Goal: Task Accomplishment & Management: Complete application form

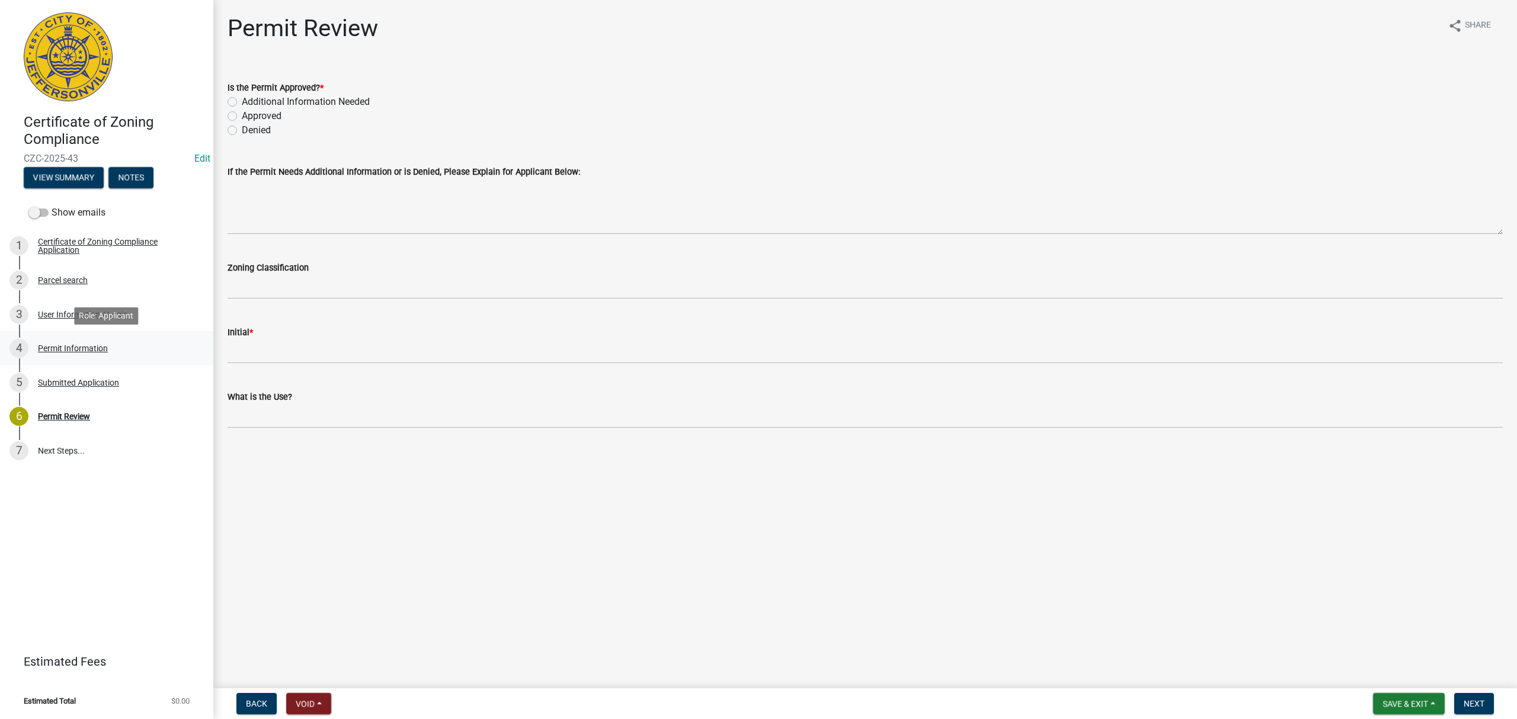
click at [113, 334] on link "4 Permit Information" at bounding box center [106, 348] width 213 height 34
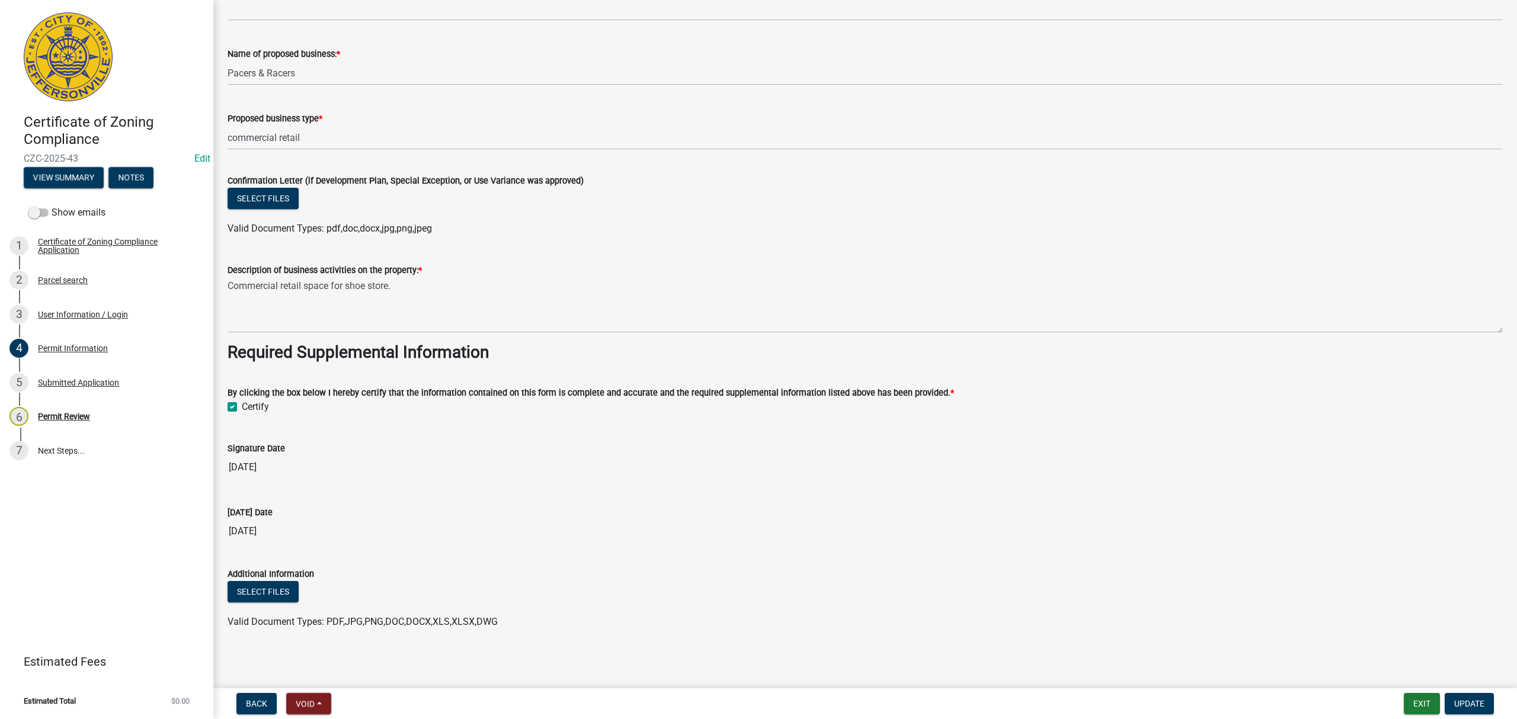
scroll to position [840, 0]
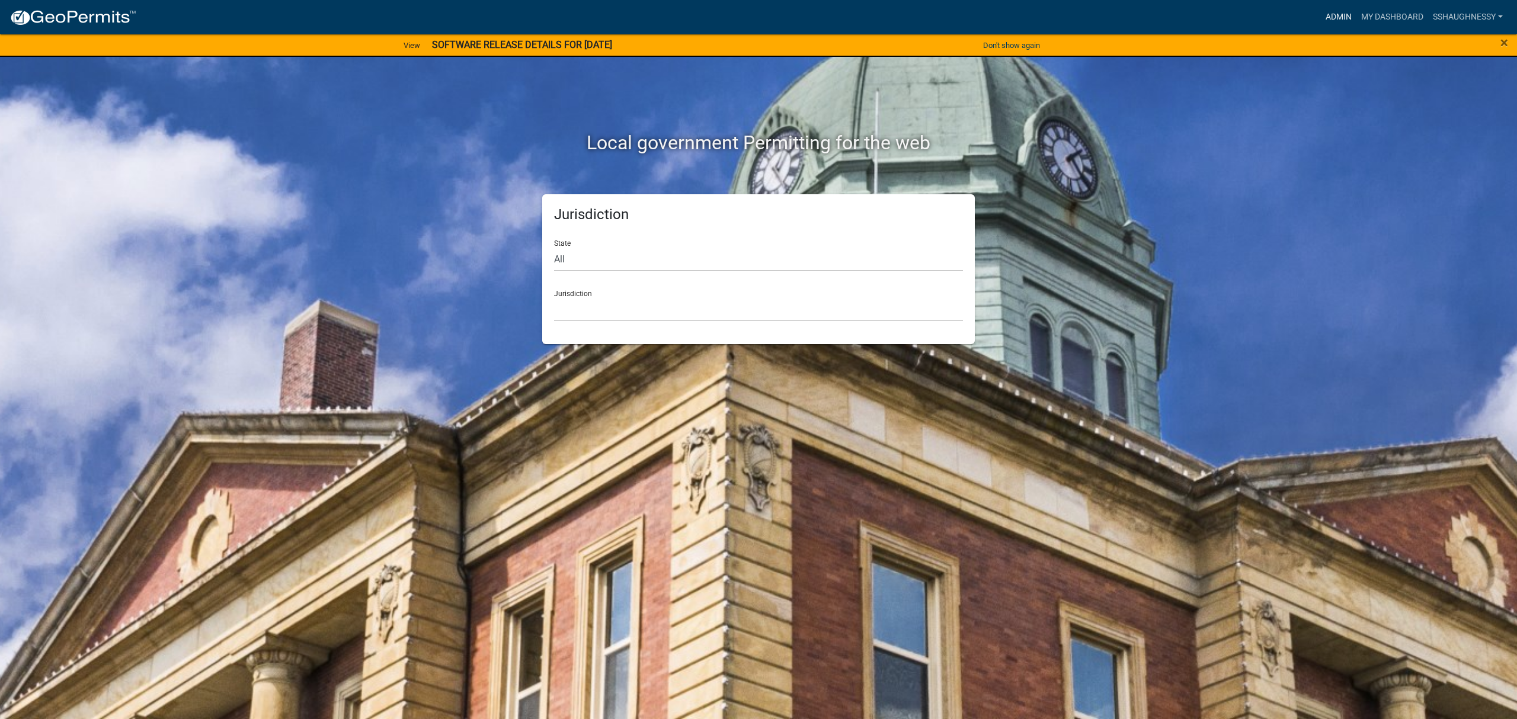
click at [1342, 14] on link "Admin" at bounding box center [1339, 17] width 36 height 23
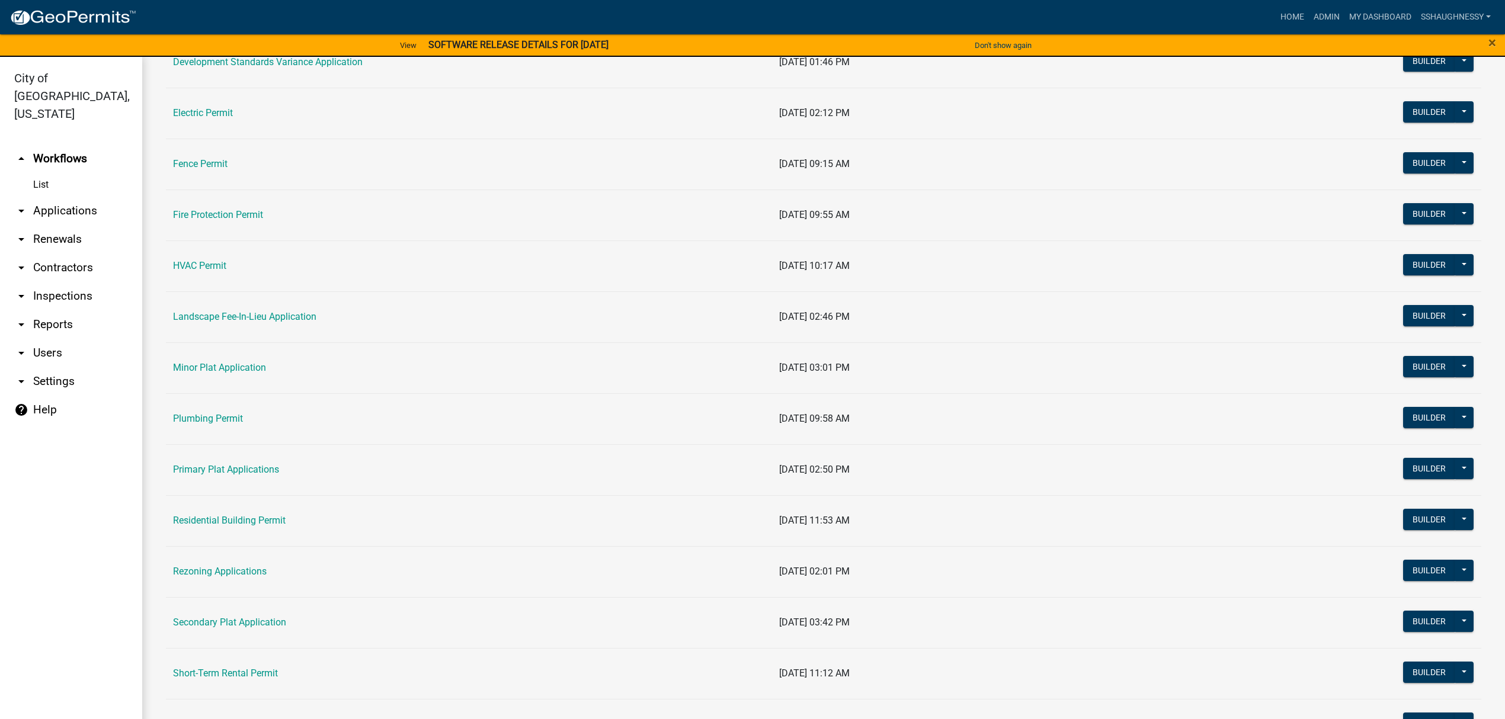
scroll to position [158, 0]
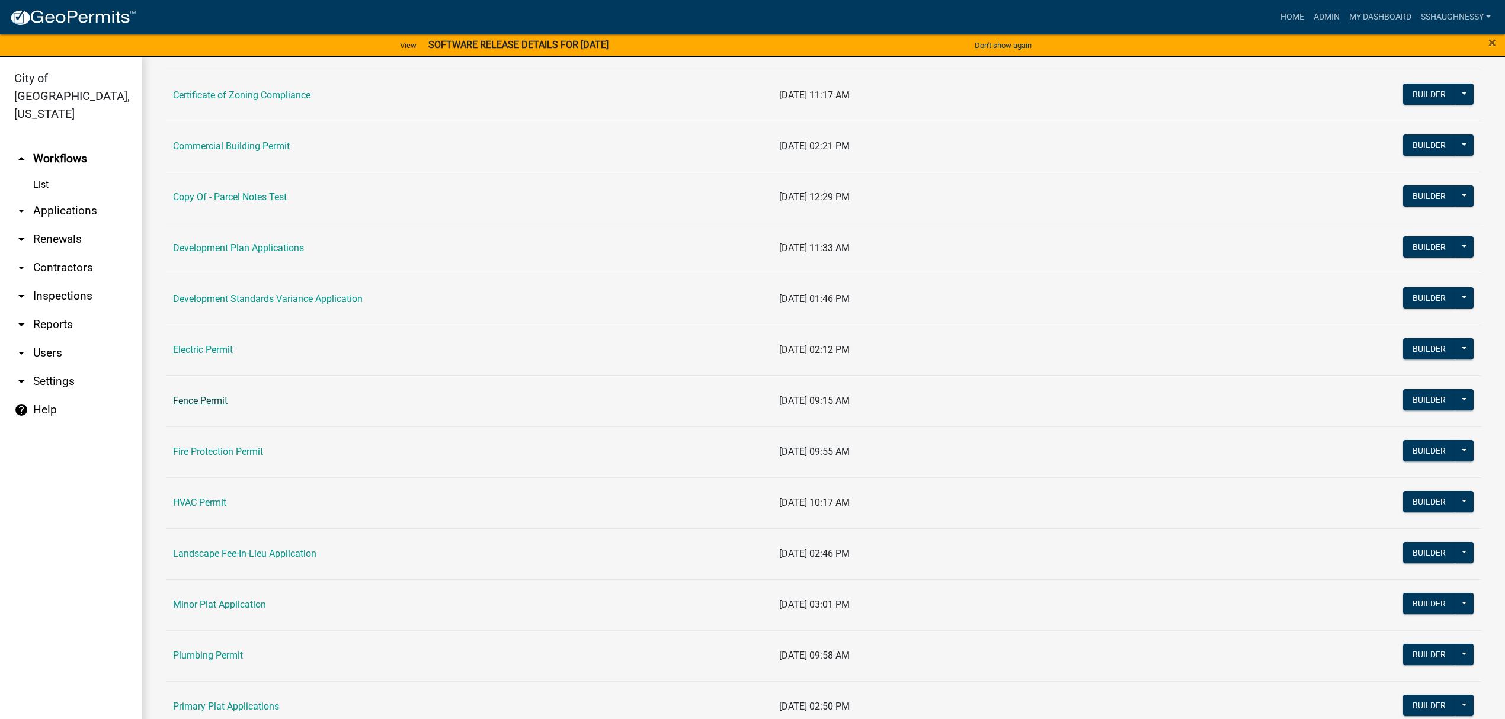
click at [214, 399] on link "Fence Permit" at bounding box center [200, 400] width 55 height 11
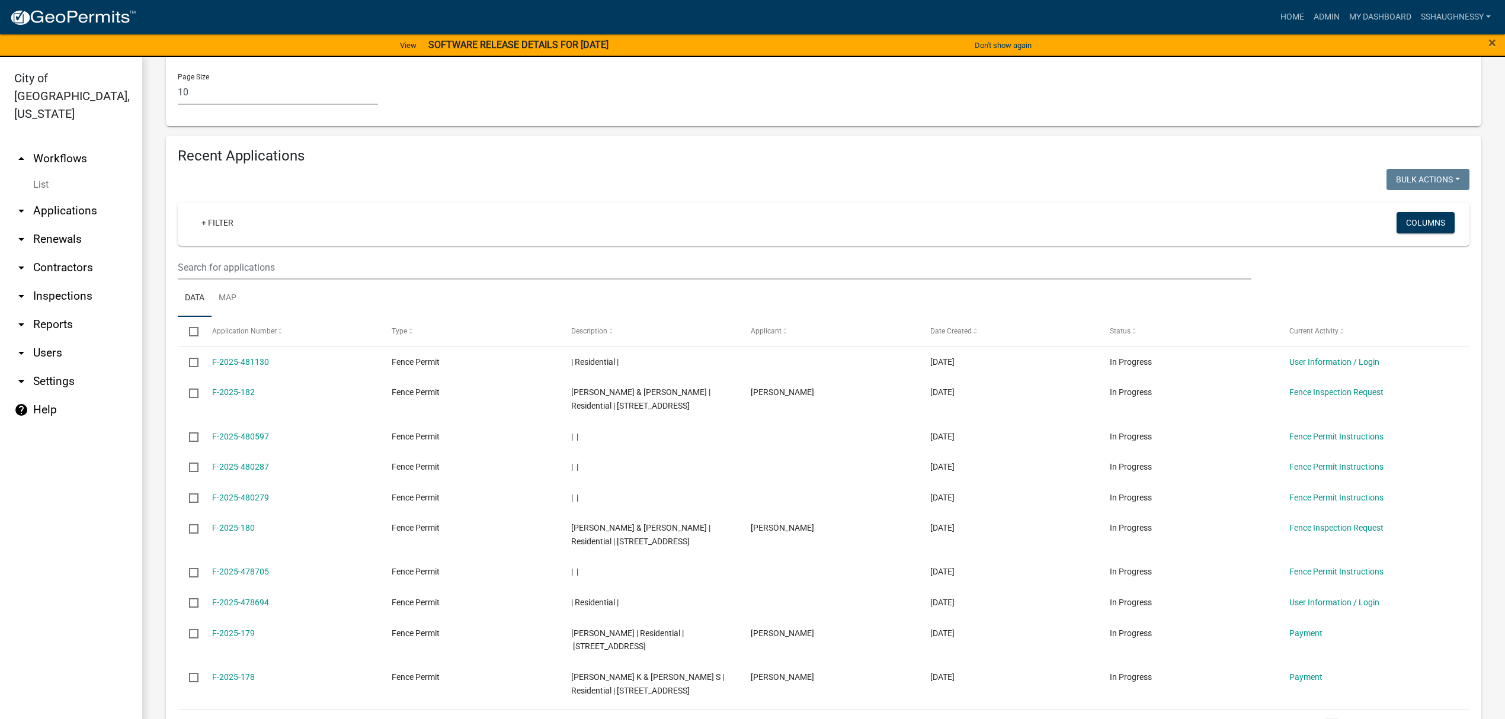
scroll to position [948, 0]
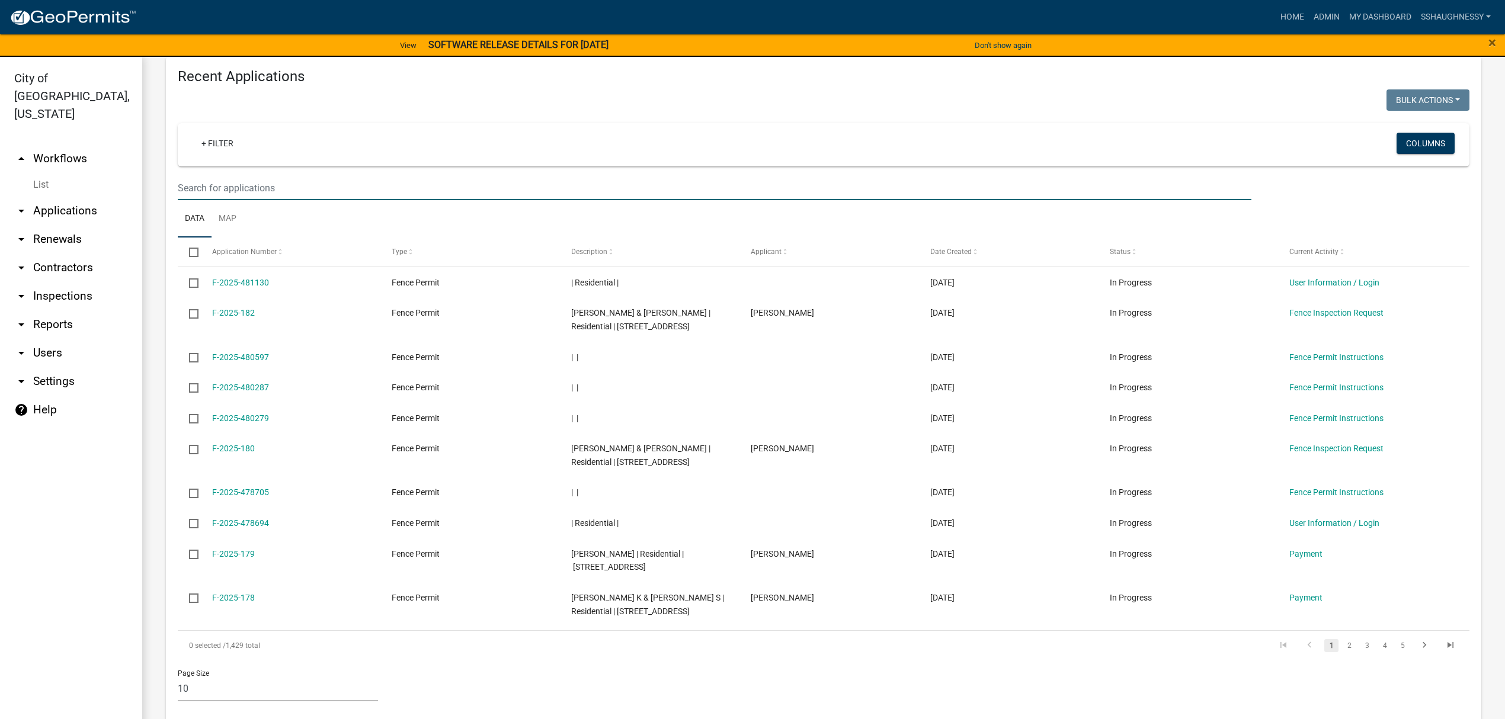
click at [382, 188] on input "text" at bounding box center [715, 188] width 1074 height 24
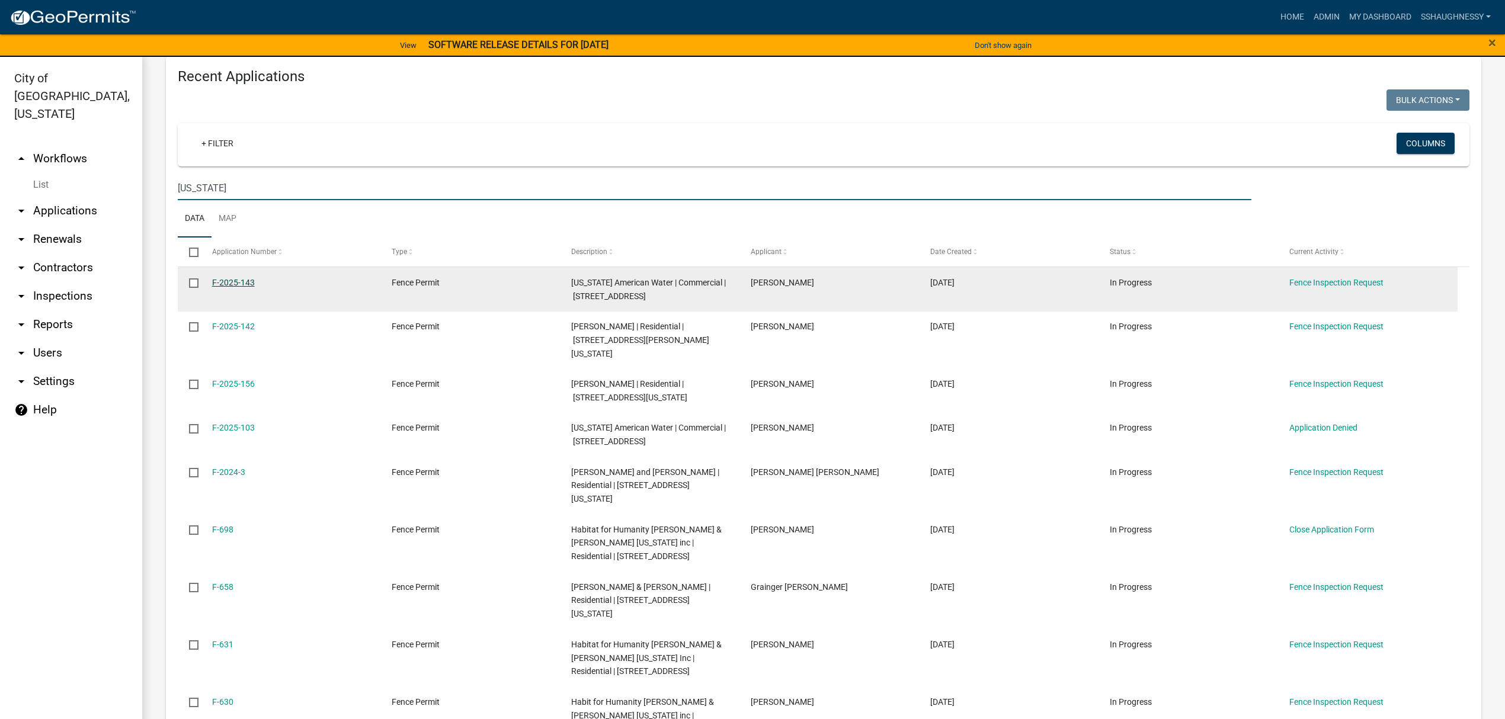
type input "indiana"
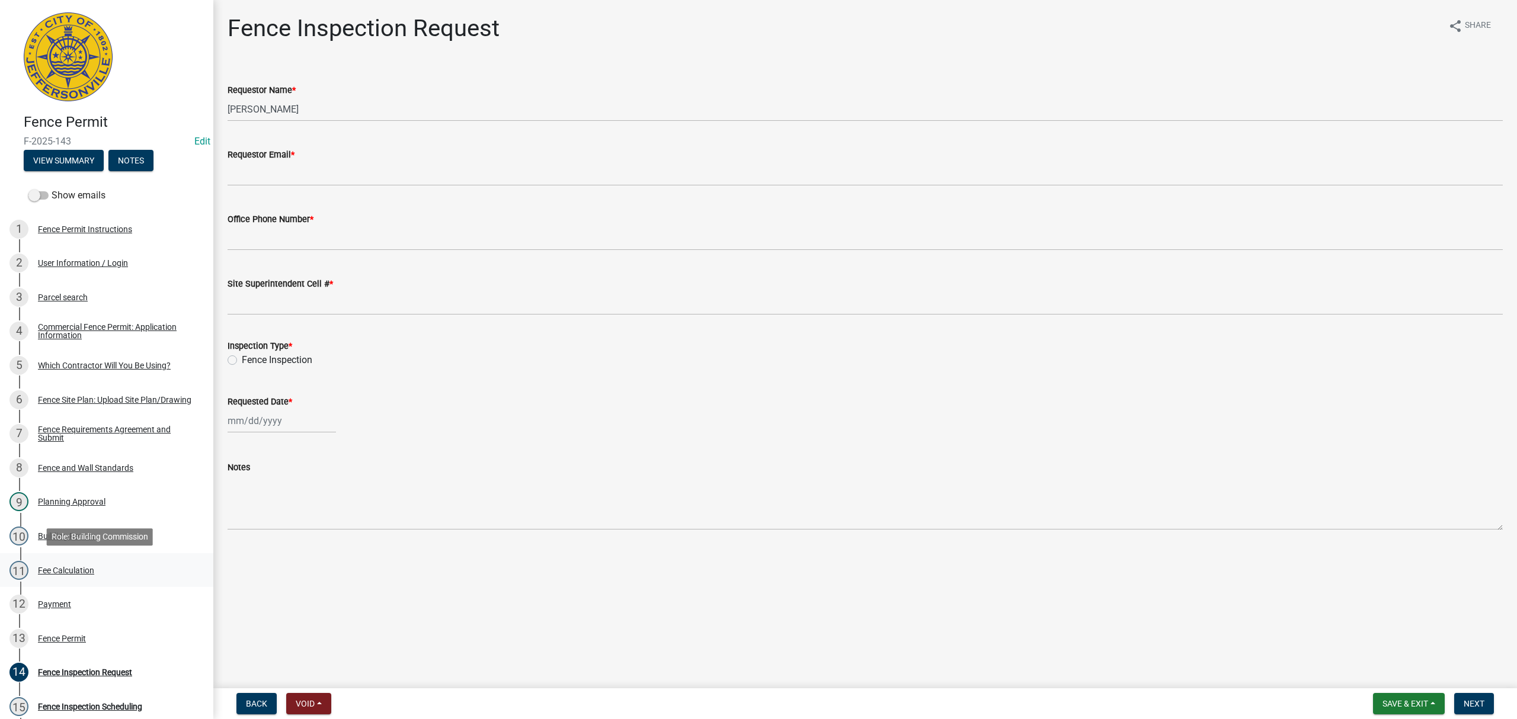
click at [138, 557] on link "11 Fee Calculation" at bounding box center [106, 571] width 213 height 34
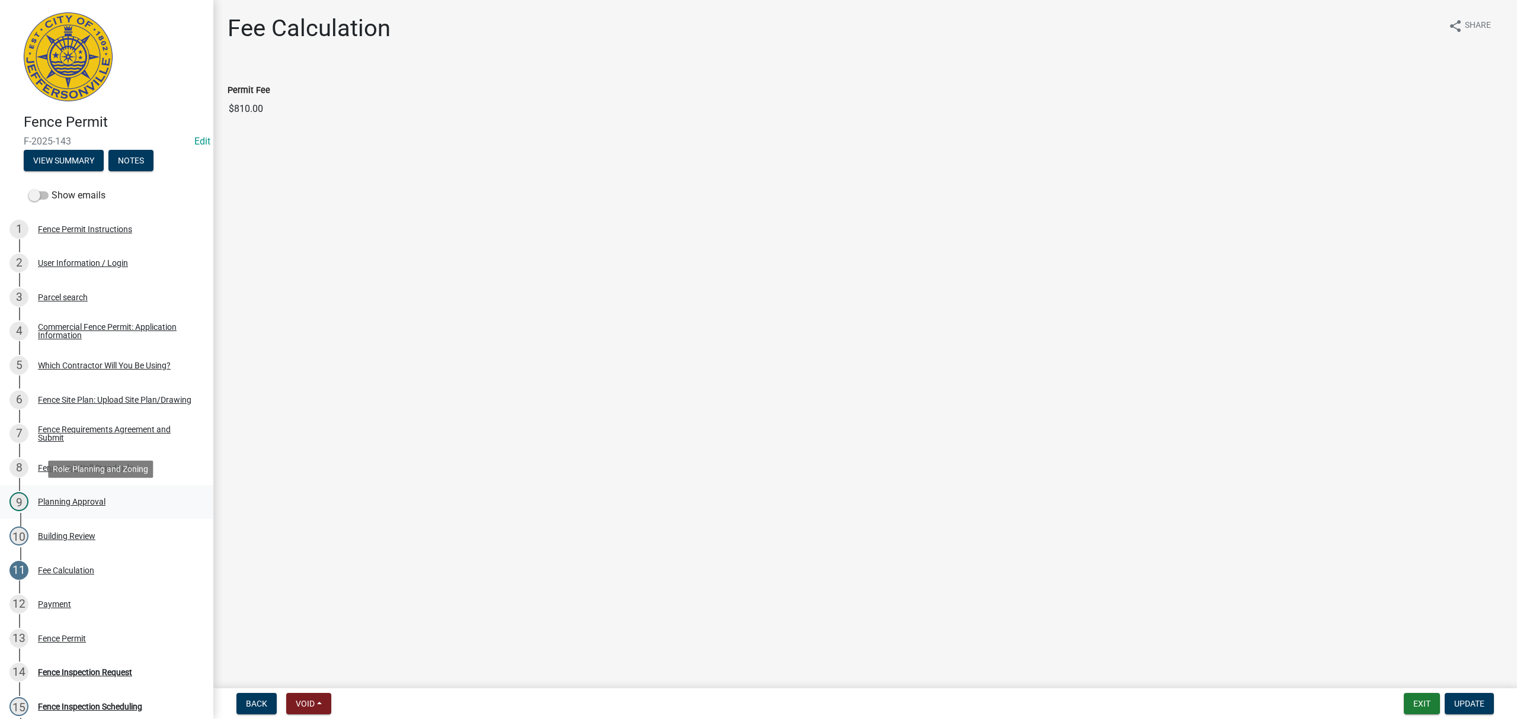
click at [140, 496] on div "9 Planning Approval" at bounding box center [101, 501] width 185 height 19
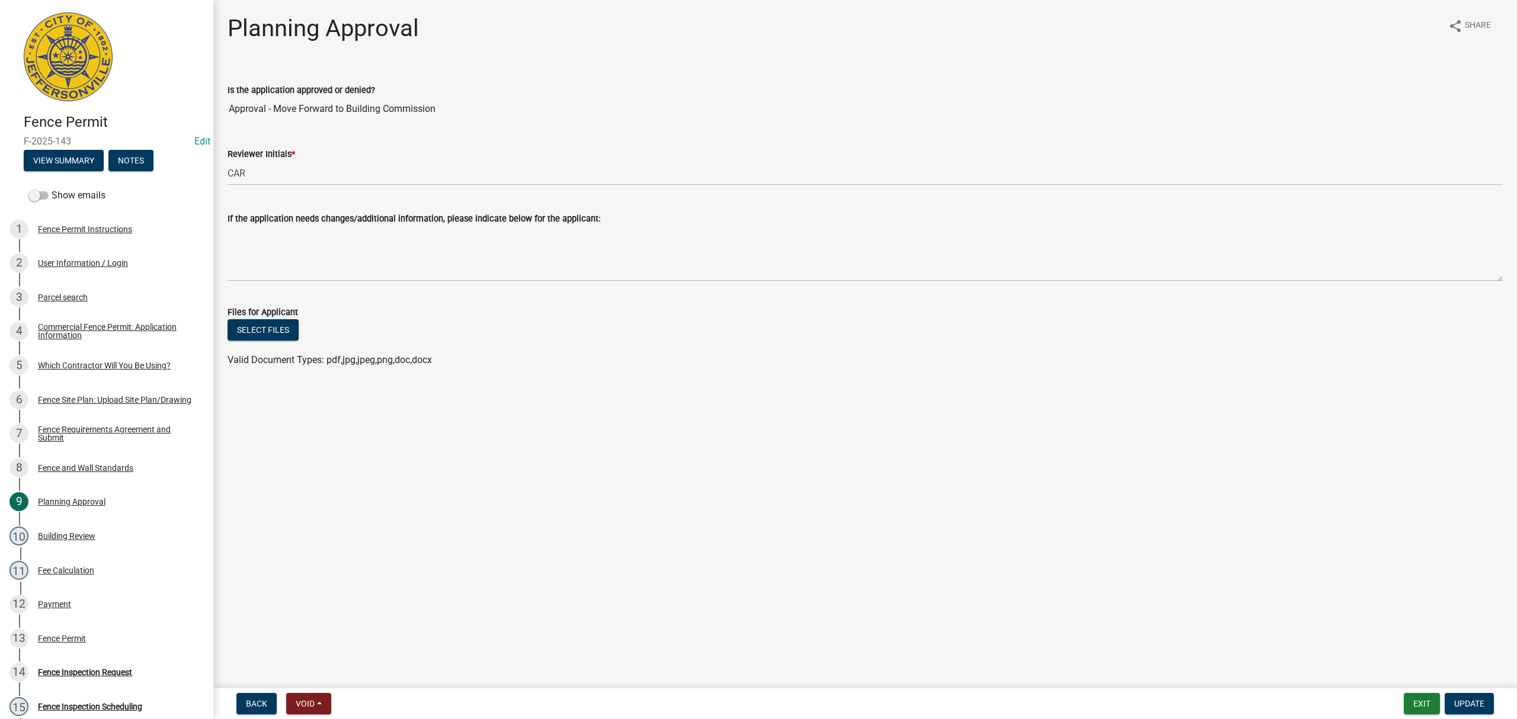
click at [89, 638] on div "13 Fence Permit" at bounding box center [101, 638] width 185 height 19
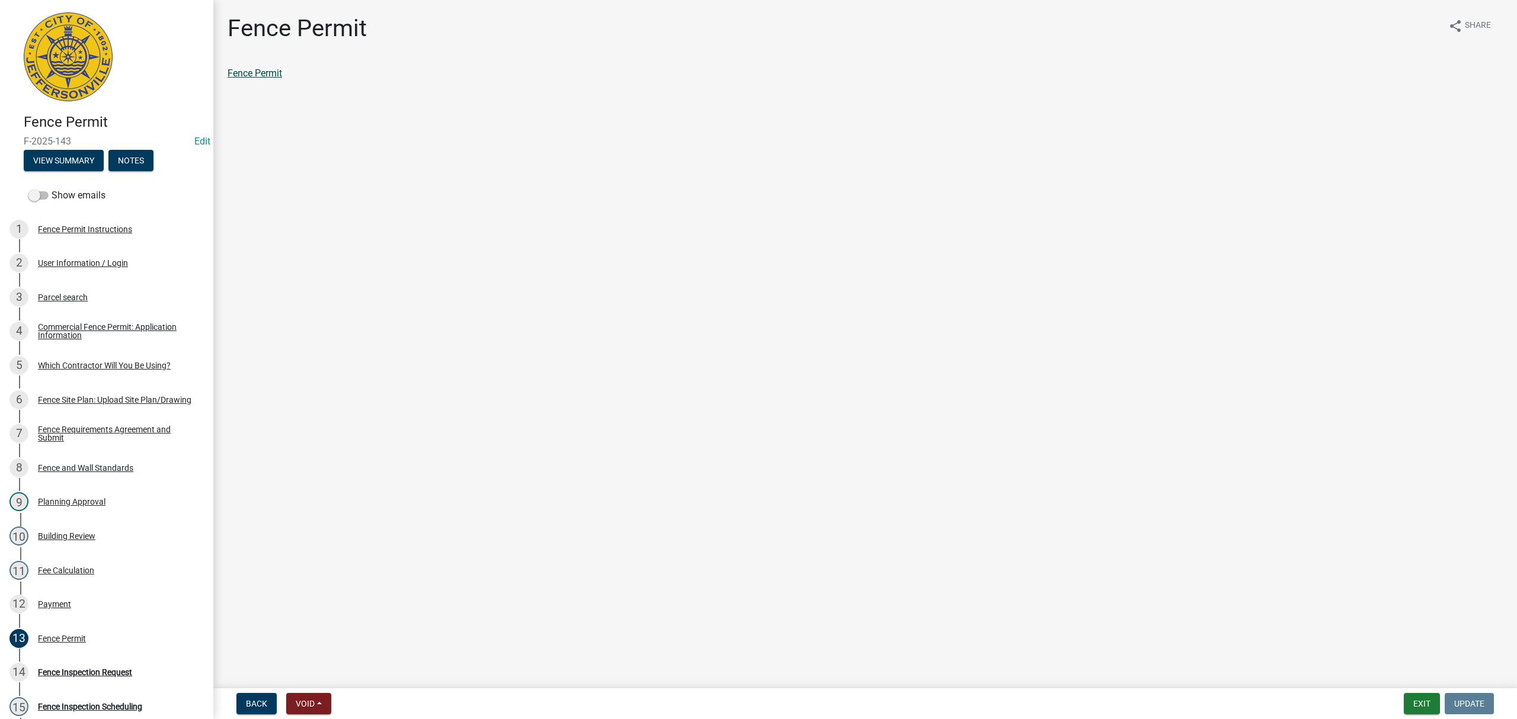
click at [268, 68] on link "Fence Permit" at bounding box center [255, 73] width 55 height 11
